Goal: Information Seeking & Learning: Learn about a topic

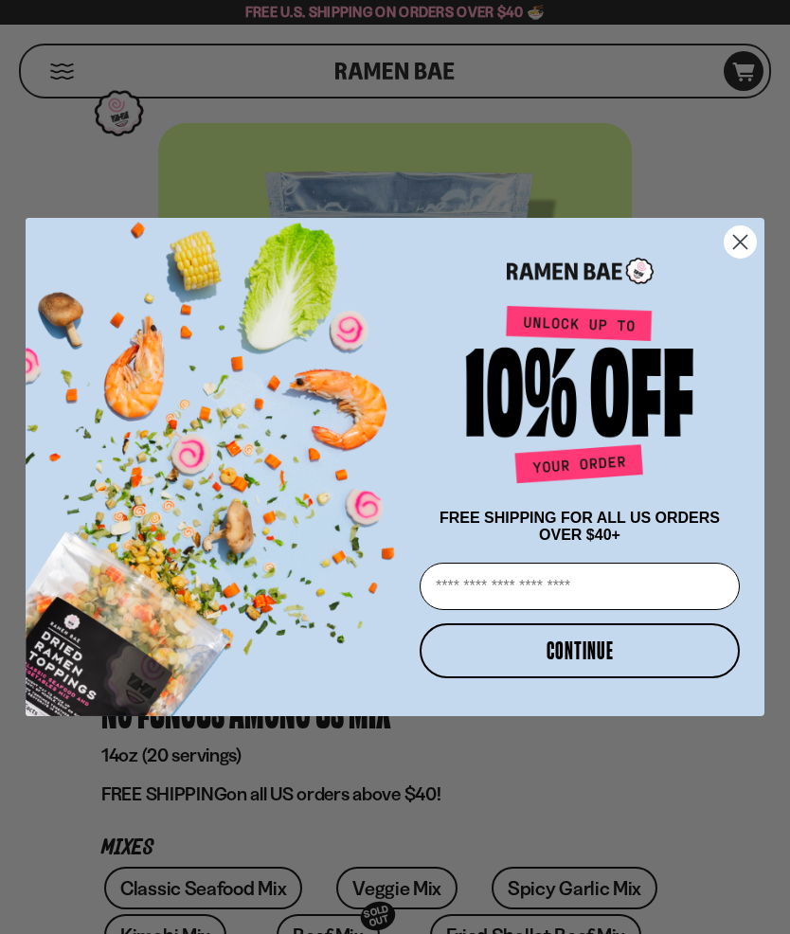
click at [726, 241] on circle "Close dialog" at bounding box center [740, 241] width 31 height 31
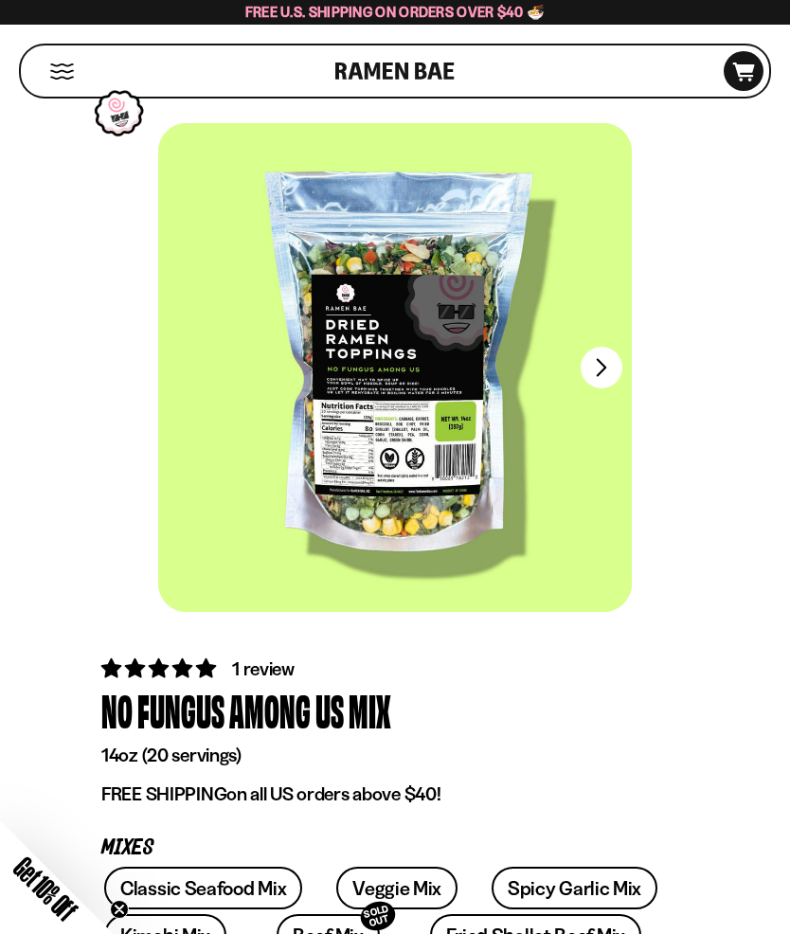
click at [606, 372] on button "FADCB6FD-DFAB-4417-9F21-029242090B77" at bounding box center [602, 368] width 42 height 42
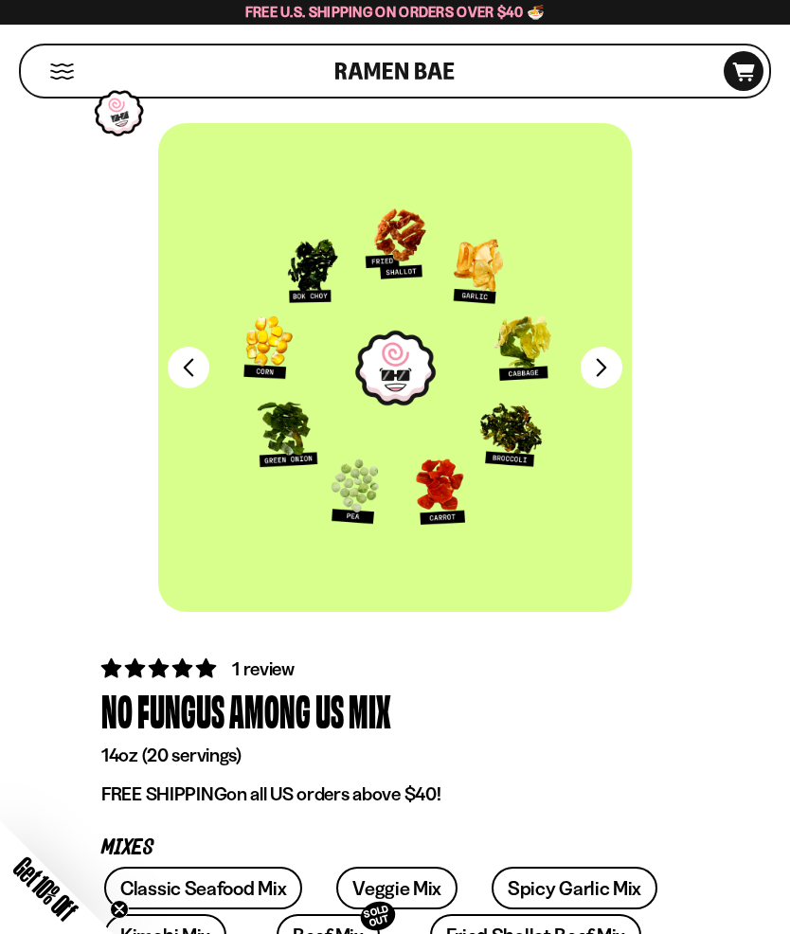
click at [600, 363] on button "FADCB6FD-DFAB-4417-9F21-029242090B77" at bounding box center [602, 368] width 42 height 42
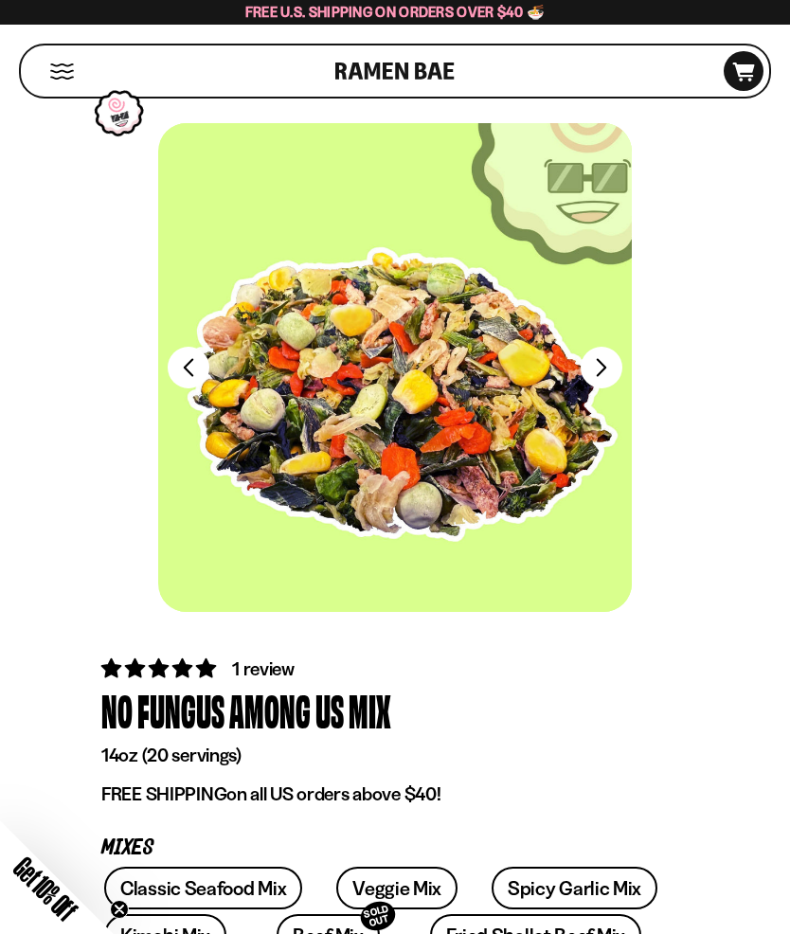
click at [601, 365] on button "FADCB6FD-DFAB-4417-9F21-029242090B77" at bounding box center [602, 368] width 42 height 42
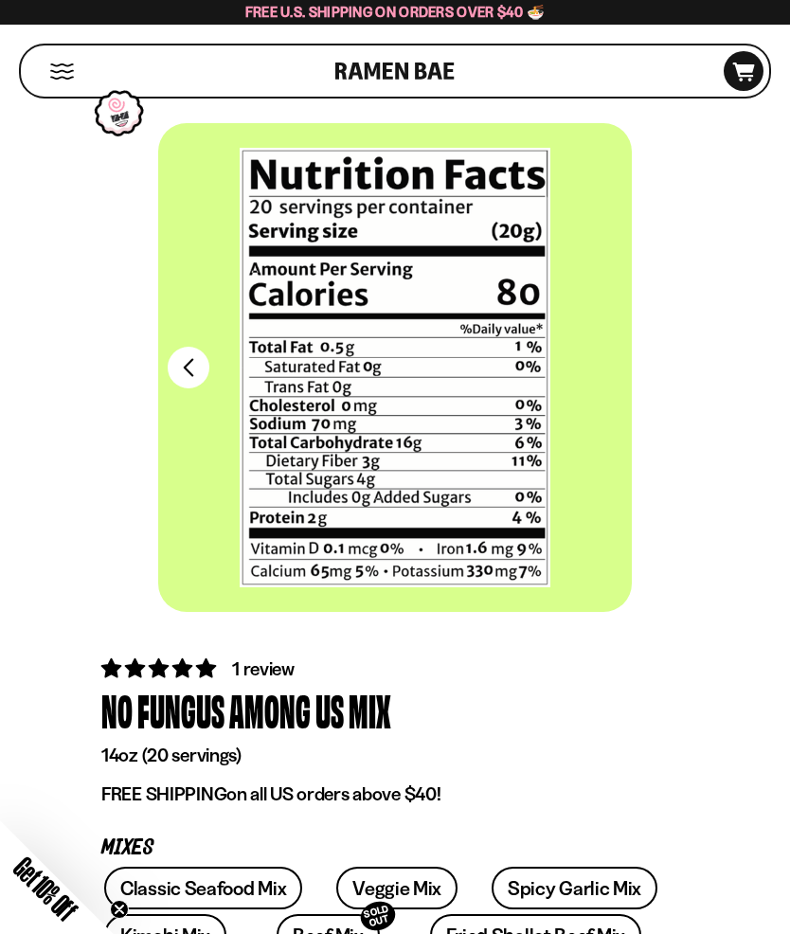
click at [139, 306] on div "FADCB6FD-DFAB-4417-9F21-029242090B77 FADCB6FD-DFAB-4417-9F21-029242090B77" at bounding box center [395, 381] width 773 height 517
click at [183, 355] on button "FADCB6FD-DFAB-4417-9F21-029242090B77" at bounding box center [189, 368] width 42 height 42
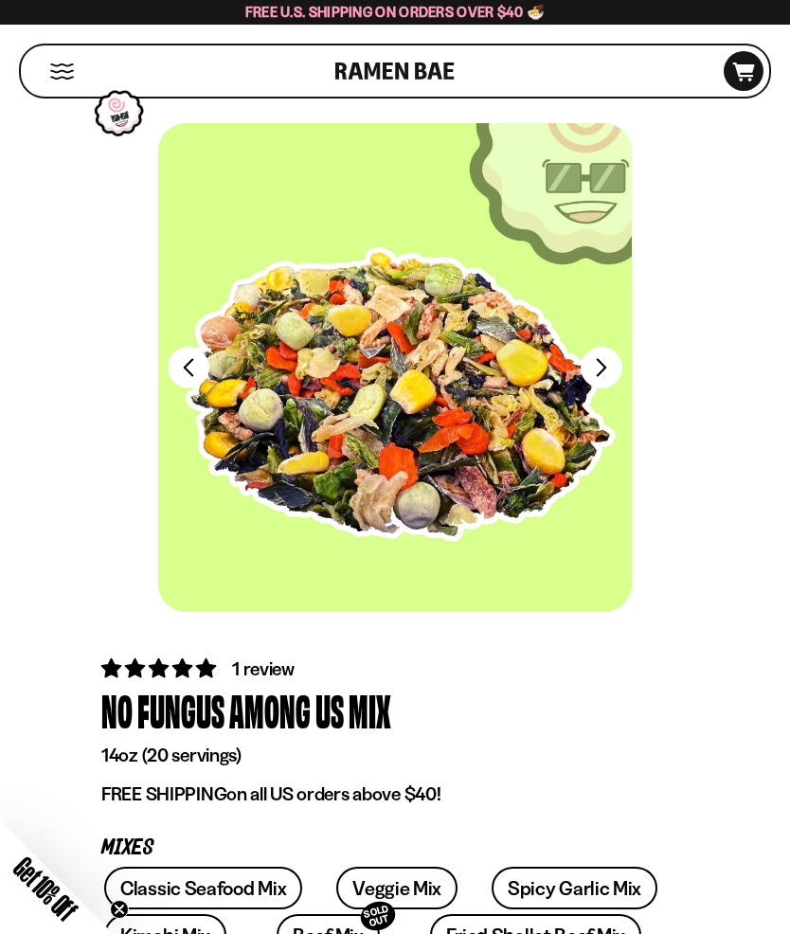
click at [186, 358] on button "FADCB6FD-DFAB-4417-9F21-029242090B77" at bounding box center [189, 368] width 42 height 42
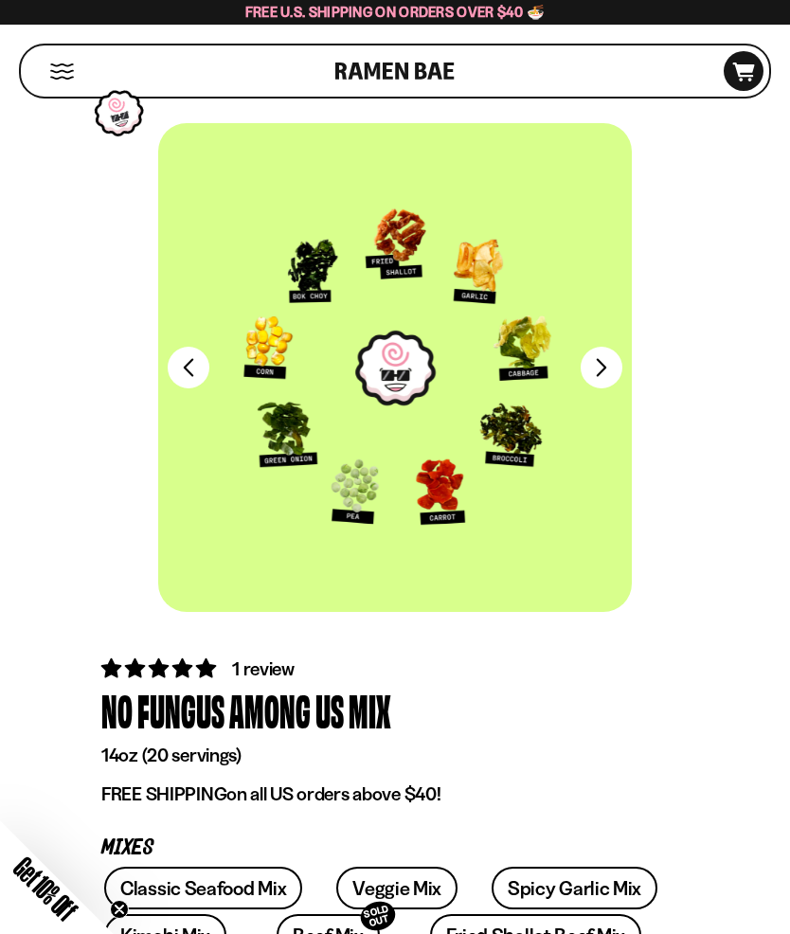
click at [197, 364] on button "FADCB6FD-DFAB-4417-9F21-029242090B77" at bounding box center [189, 368] width 42 height 42
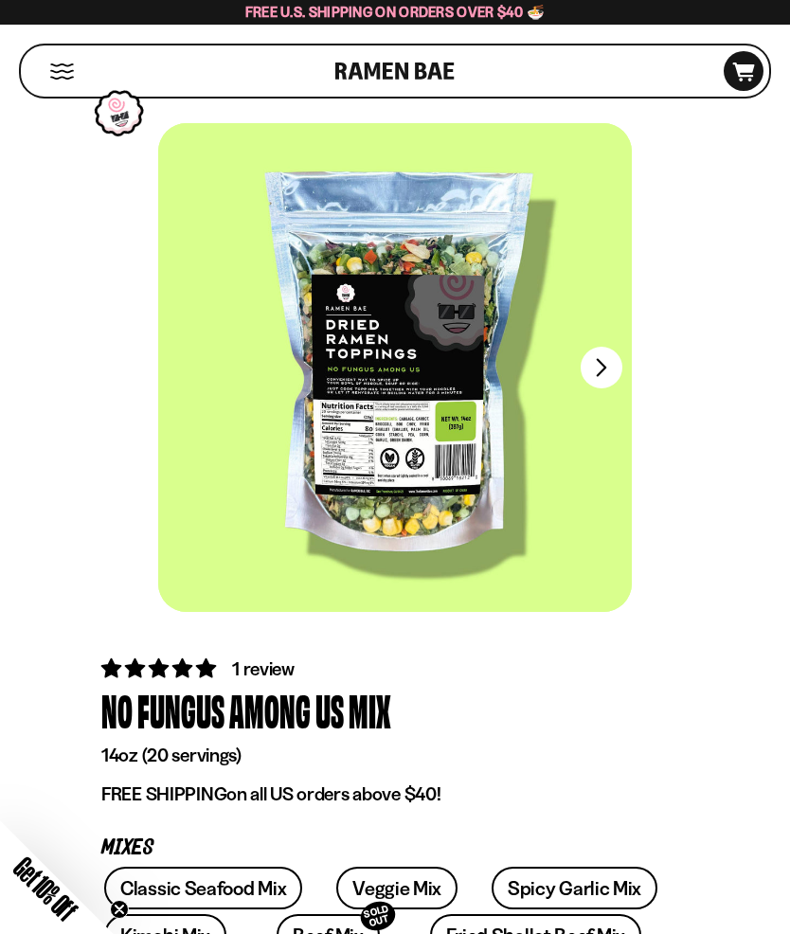
click at [599, 357] on button "FADCB6FD-DFAB-4417-9F21-029242090B77" at bounding box center [602, 368] width 42 height 42
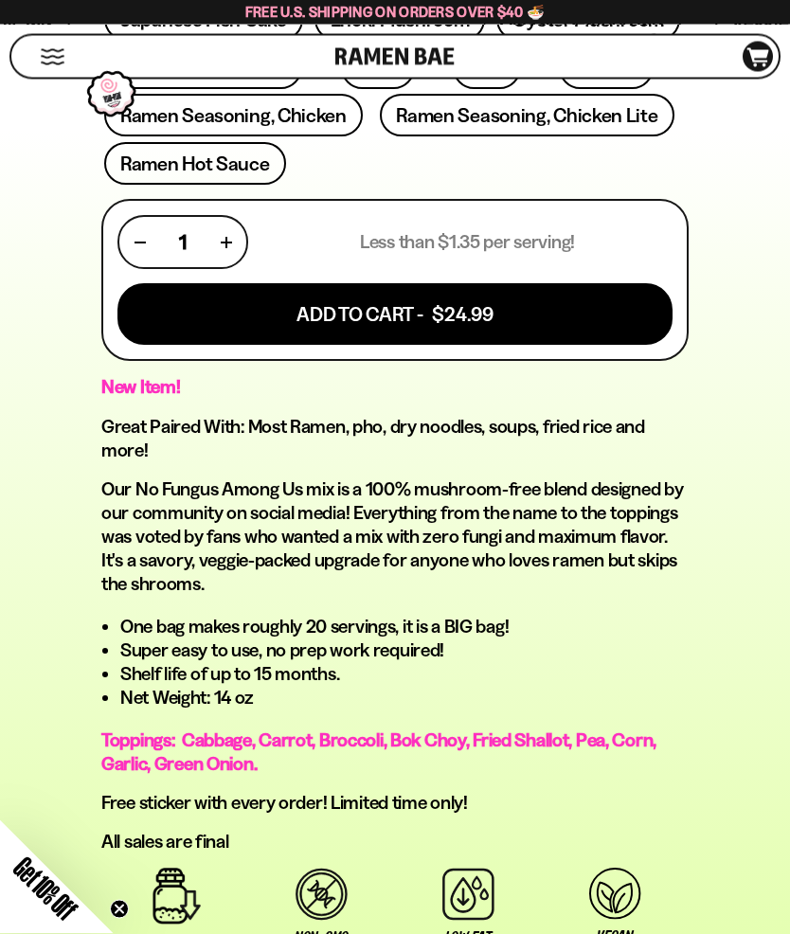
scroll to position [1067, 0]
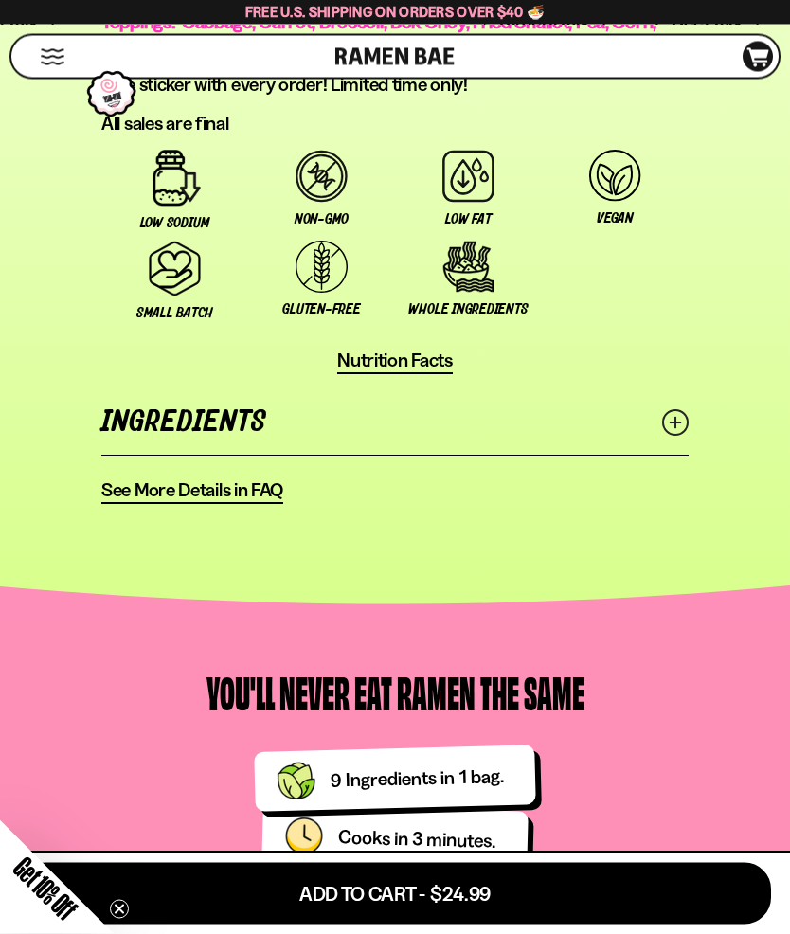
click at [674, 414] on icon at bounding box center [675, 423] width 27 height 27
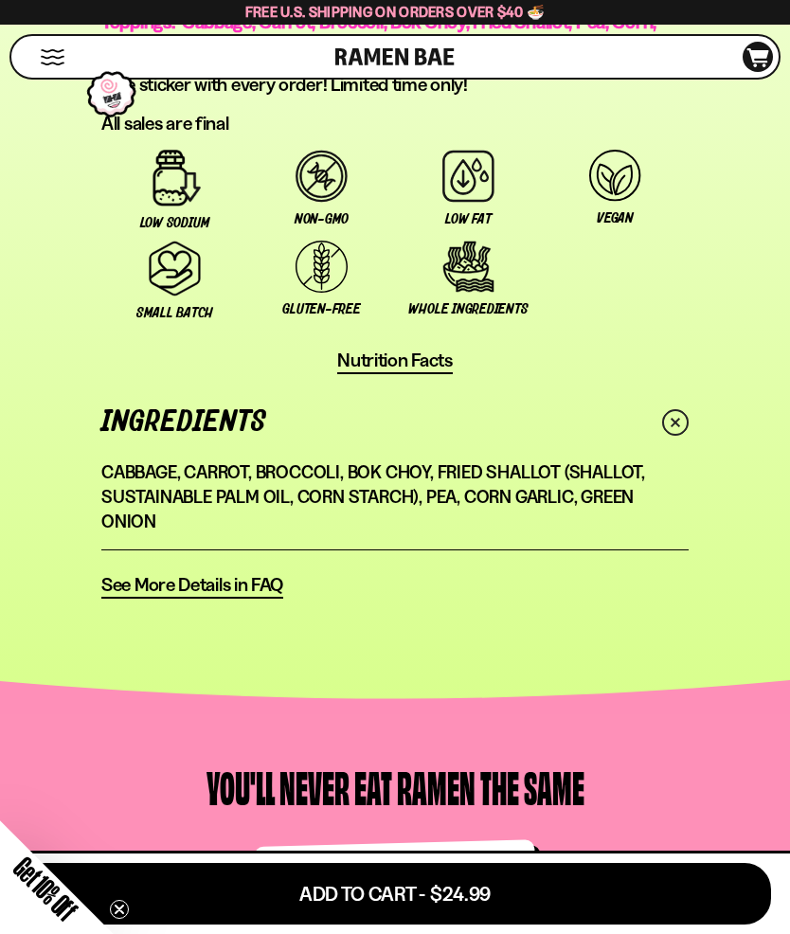
click at [680, 424] on icon at bounding box center [675, 422] width 38 height 38
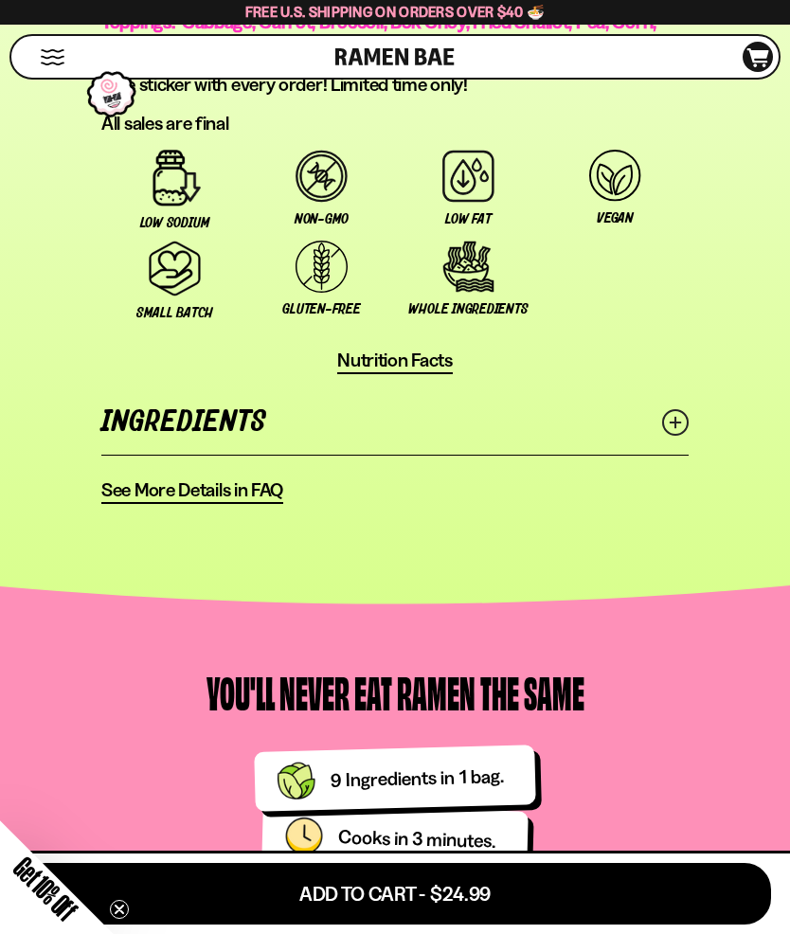
click at [242, 495] on span "See More Details in FAQ" at bounding box center [192, 490] width 182 height 24
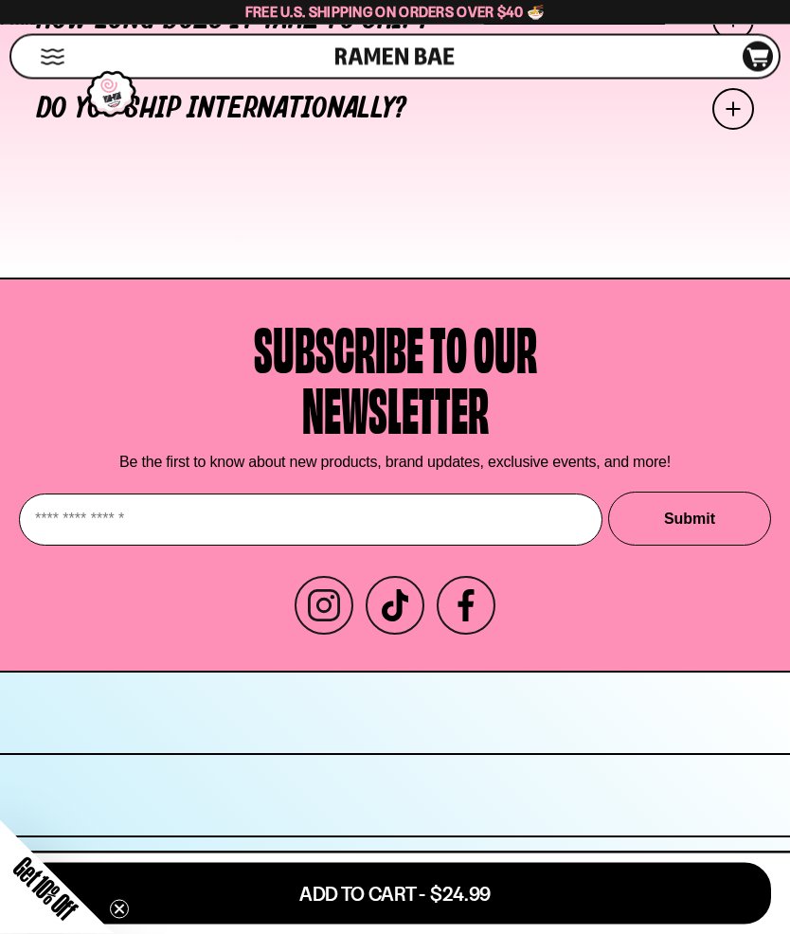
scroll to position [6971, 0]
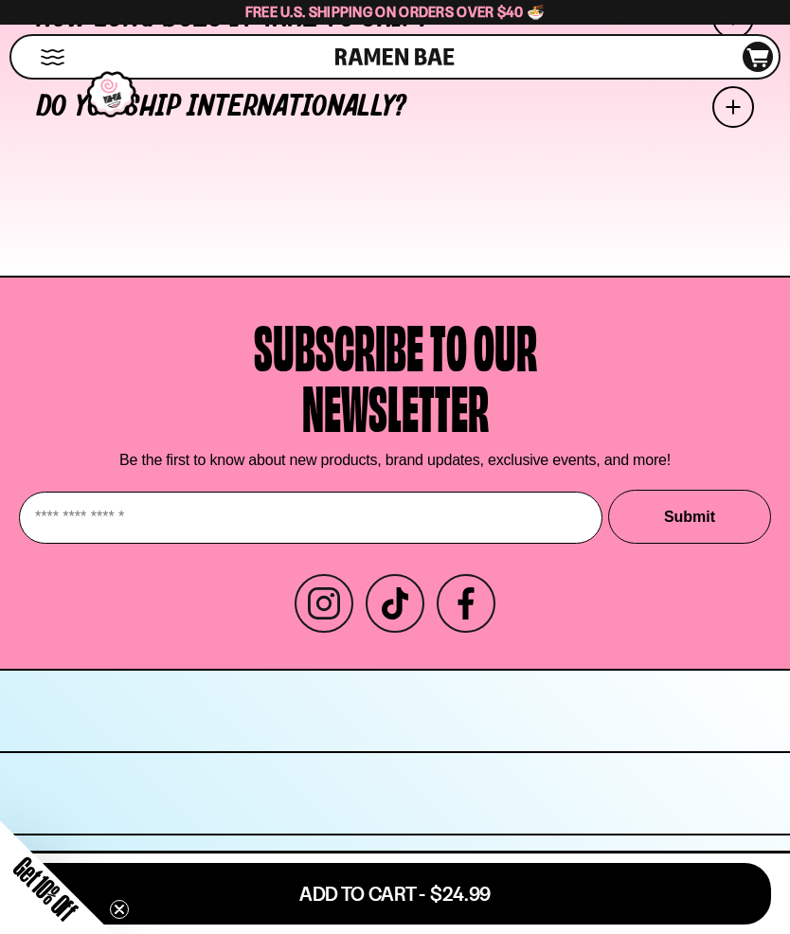
click at [722, 39] on span at bounding box center [733, 18] width 42 height 42
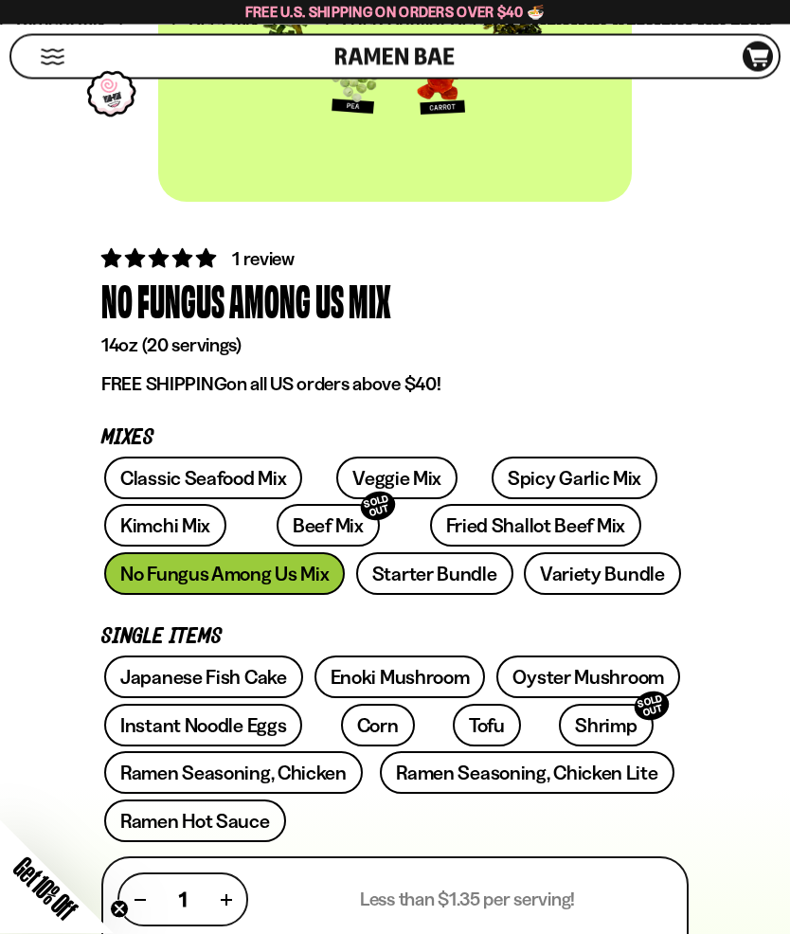
scroll to position [410, 0]
click at [603, 771] on link "Ramen Seasoning, Chicken Lite" at bounding box center [527, 772] width 294 height 43
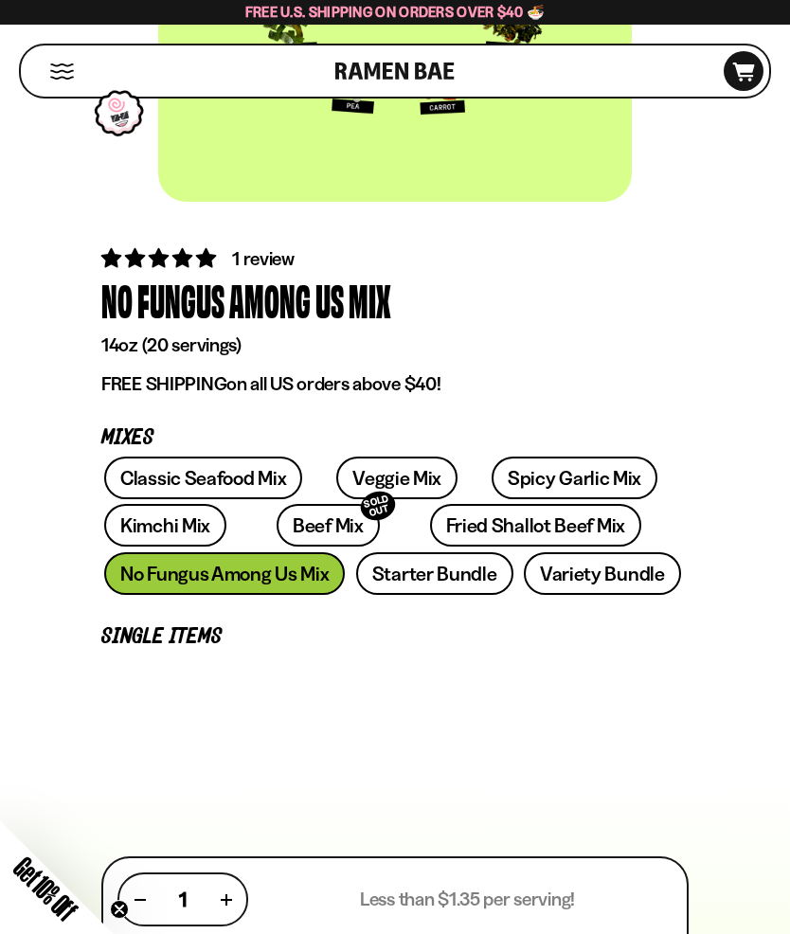
scroll to position [492, 0]
